Goal: Task Accomplishment & Management: Manage account settings

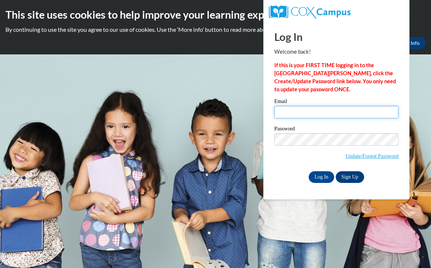
click at [370, 117] on input "Email" at bounding box center [336, 112] width 124 height 12
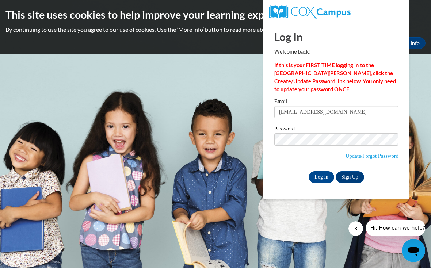
type input "scarletdaniela2004@yahoo.com"
click at [321, 176] on input "Log In" at bounding box center [321, 177] width 26 height 12
click at [319, 177] on input "Log In" at bounding box center [321, 177] width 26 height 12
click at [322, 178] on input "Log In" at bounding box center [321, 177] width 26 height 12
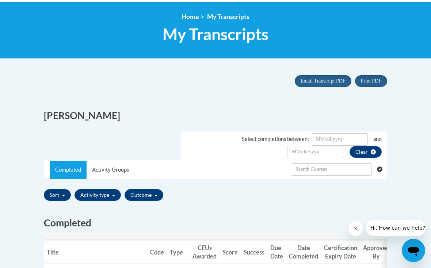
scroll to position [94, 0]
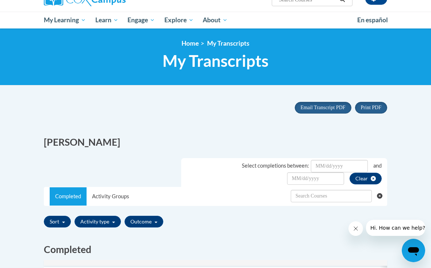
scroll to position [75, 0]
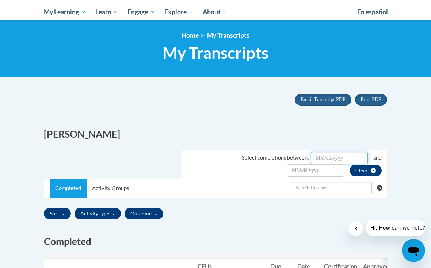
click at [324, 156] on input "Date Input" at bounding box center [339, 158] width 57 height 12
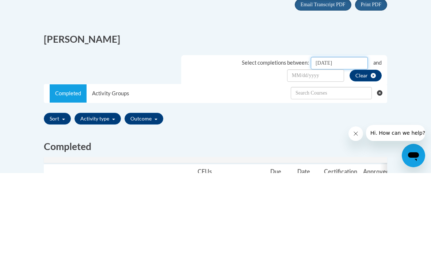
type input "October/13/2025"
click at [301, 164] on input "Date Input" at bounding box center [315, 170] width 57 height 12
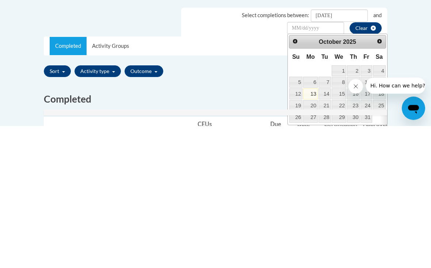
click at [310, 231] on link "13" at bounding box center [310, 236] width 15 height 11
type input "October/13/20252025"
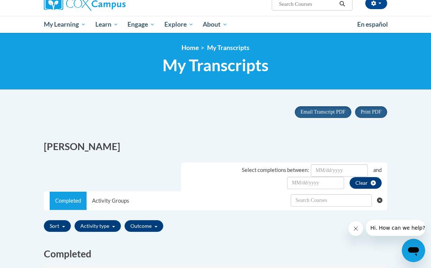
scroll to position [65, 0]
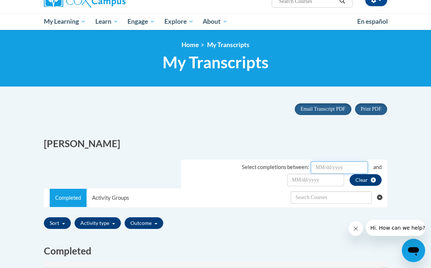
click at [320, 167] on input "Date Input" at bounding box center [339, 167] width 57 height 12
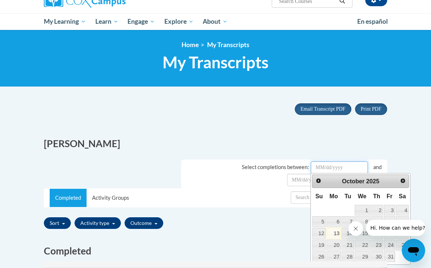
scroll to position [65, 0]
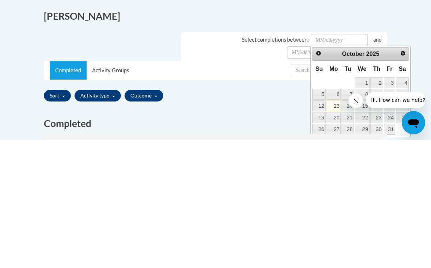
click at [337, 228] on link "13" at bounding box center [333, 233] width 15 height 11
type input "October/13/20252025"
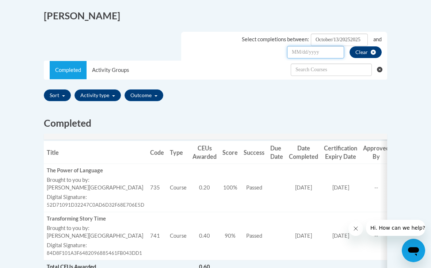
click at [302, 53] on input "Date Input" at bounding box center [315, 52] width 57 height 12
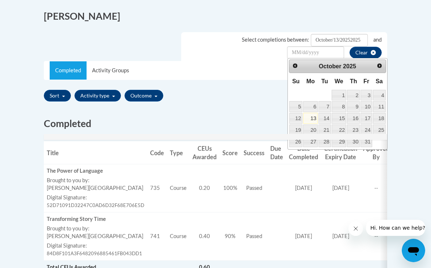
click at [312, 117] on link "13" at bounding box center [310, 118] width 15 height 11
type input "October/13/20252025"
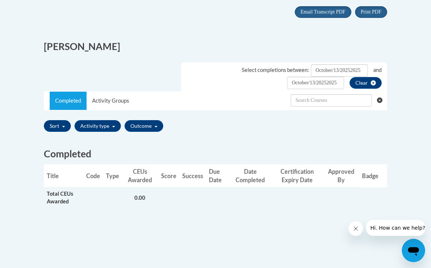
scroll to position [146, 0]
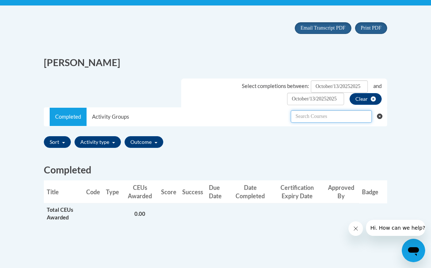
click at [356, 117] on input "text" at bounding box center [331, 116] width 81 height 12
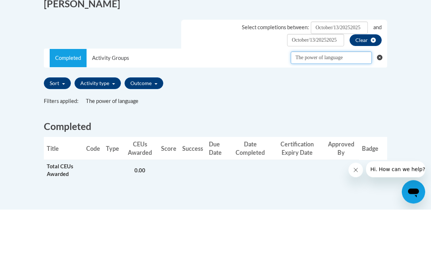
type input "The power of language"
click at [373, 156] on div "Filters applied: Entire history All Credit Categories The power of language All…" at bounding box center [215, 161] width 343 height 10
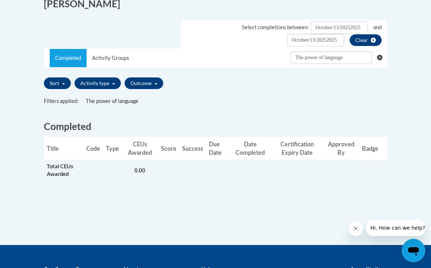
click at [119, 106] on div "Filters applied: Entire history All Credit Categories The power of language All…" at bounding box center [215, 102] width 343 height 10
click at [126, 104] on div "Filters applied: Entire history All Credit Categories The power of language All…" at bounding box center [215, 102] width 343 height 10
click at [134, 176] on td "0.00" at bounding box center [140, 170] width 36 height 21
click at [82, 169] on td "Total CEUs Awarded Total CEUs Awarded (Filtered)" at bounding box center [63, 170] width 39 height 21
click at [130, 169] on td "0.00" at bounding box center [140, 170] width 36 height 21
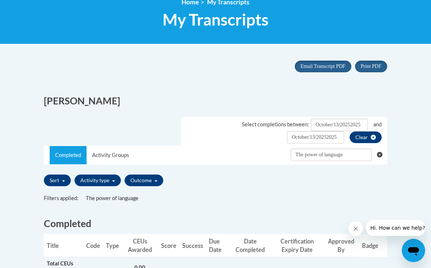
scroll to position [106, 0]
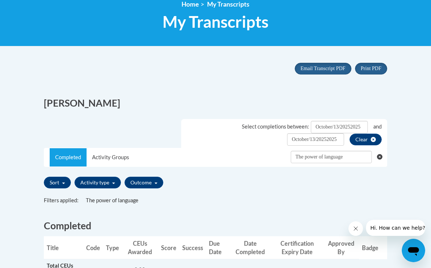
click at [338, 69] on span "Email Transcript PDF" at bounding box center [322, 68] width 45 height 5
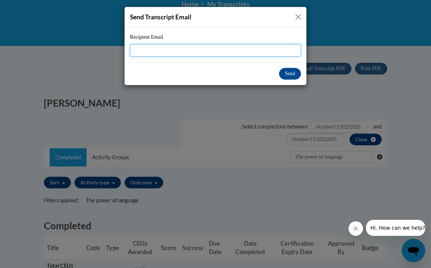
click at [270, 50] on input "Recipient Email" at bounding box center [215, 50] width 171 height 12
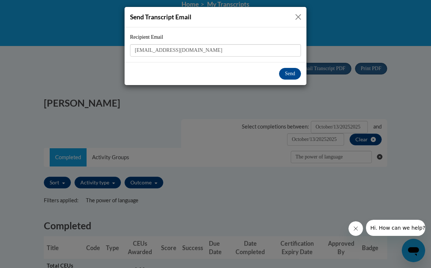
type input "[EMAIL_ADDRESS][DOMAIN_NAME]"
click at [288, 76] on button "Send" at bounding box center [290, 74] width 22 height 12
click at [293, 76] on button "Send" at bounding box center [290, 74] width 22 height 12
click at [293, 73] on button "Send" at bounding box center [290, 74] width 22 height 12
click at [292, 74] on button "Send" at bounding box center [290, 74] width 22 height 12
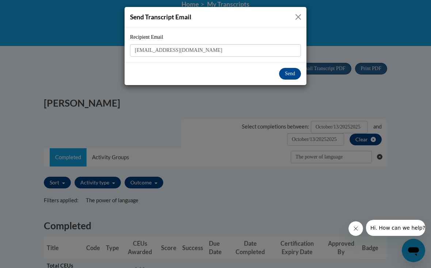
click at [289, 73] on button "Send" at bounding box center [290, 74] width 22 height 12
click at [293, 70] on button "Send" at bounding box center [290, 74] width 22 height 12
click at [294, 69] on button "Send" at bounding box center [290, 74] width 22 height 12
click at [297, 68] on button "Send" at bounding box center [290, 74] width 22 height 12
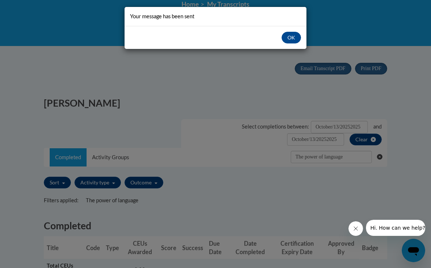
click at [297, 20] on div "Your message has been sent" at bounding box center [215, 16] width 171 height 8
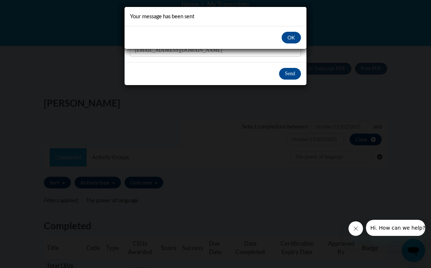
click at [286, 41] on button "OK" at bounding box center [290, 38] width 19 height 12
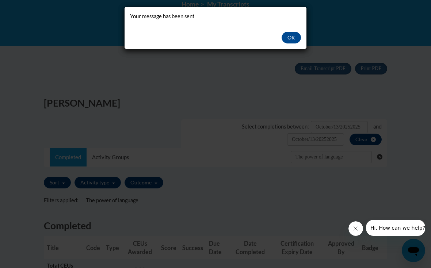
click at [291, 36] on button "OK" at bounding box center [290, 38] width 19 height 12
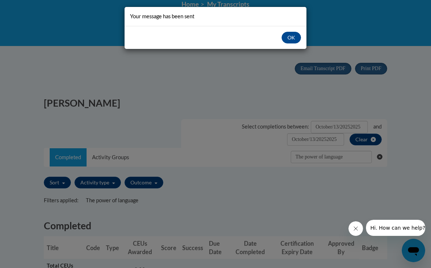
click at [290, 40] on button "OK" at bounding box center [290, 38] width 19 height 12
